Goal: Check status: Check status

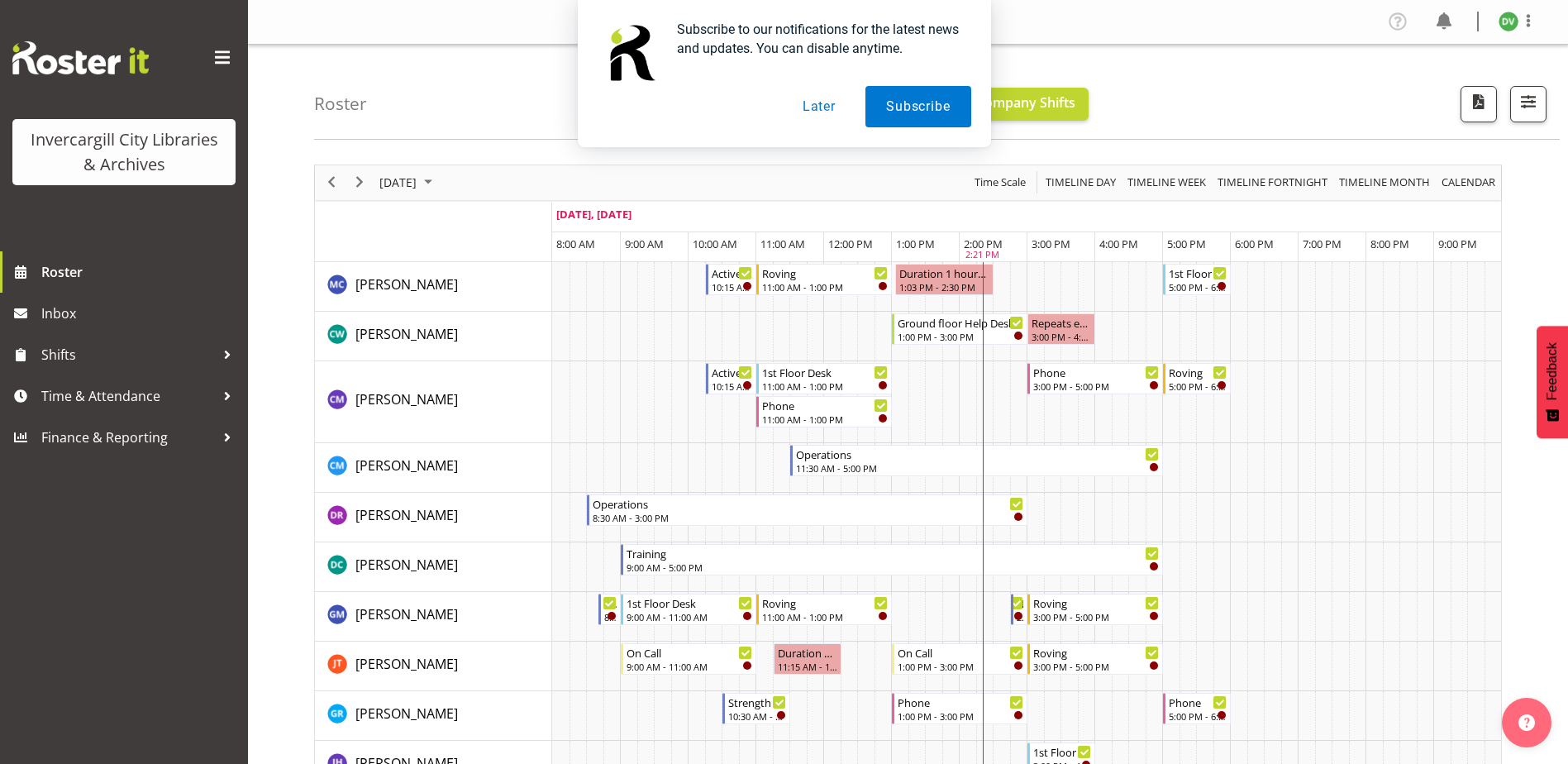
click at [824, 107] on button "Later" at bounding box center [818, 106] width 75 height 41
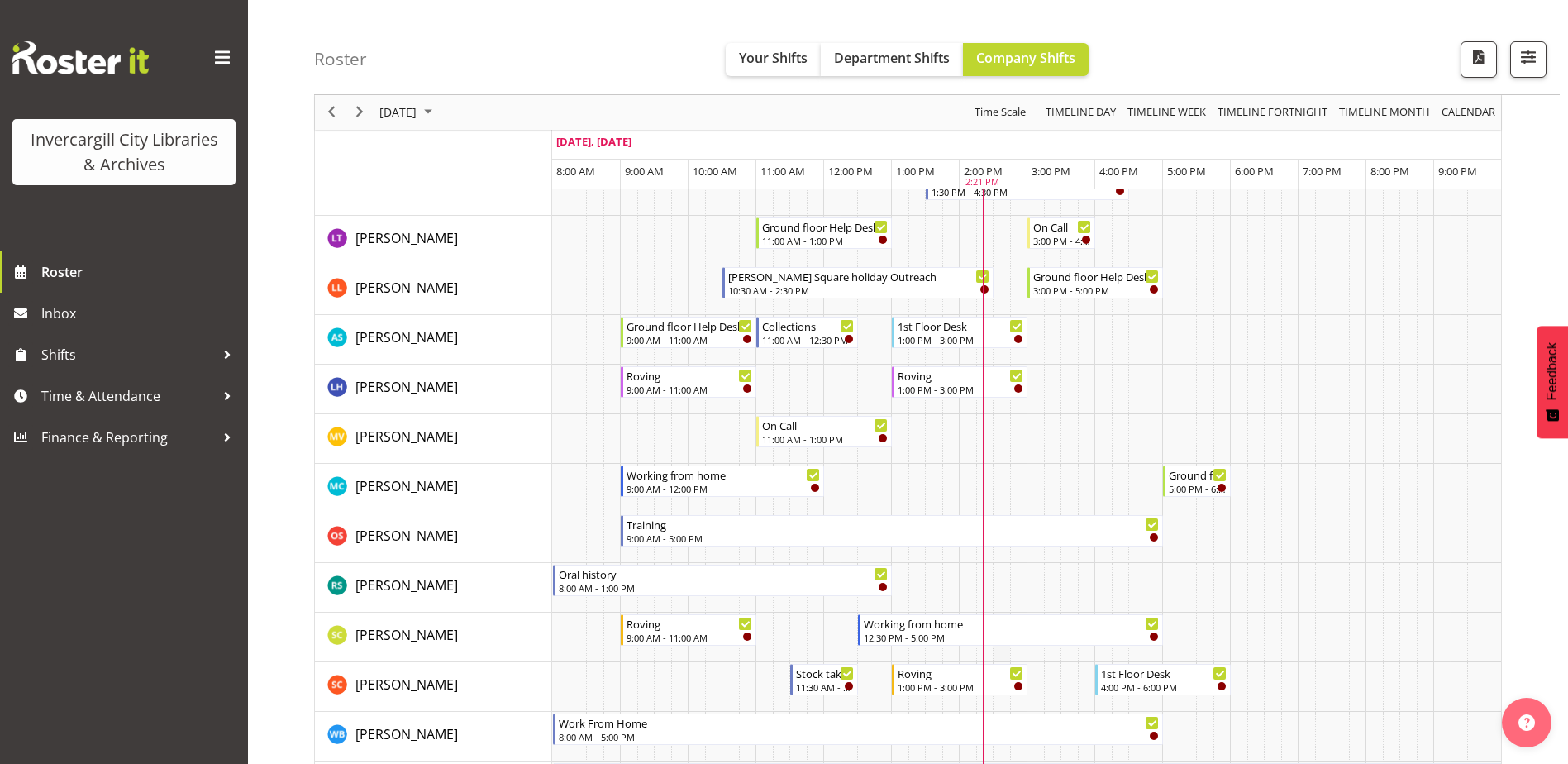
scroll to position [744, 0]
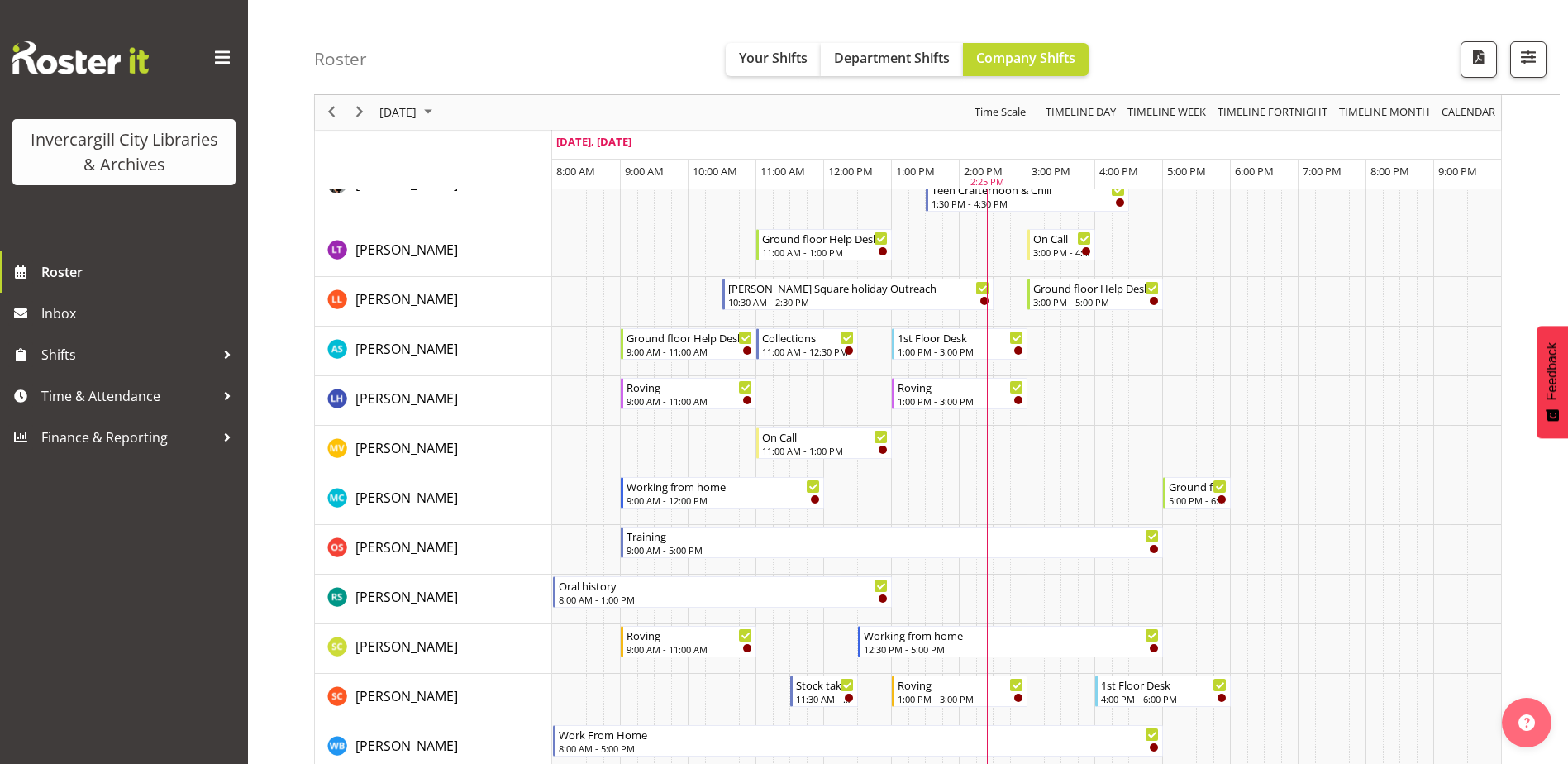
click at [547, 24] on div "Roster Your Shifts Department Shifts Company Shifts All Locations [GEOGRAPHIC_D…" at bounding box center [936, 47] width 1245 height 95
click at [36, 276] on link "Roster" at bounding box center [124, 272] width 248 height 41
